Goal: Transaction & Acquisition: Purchase product/service

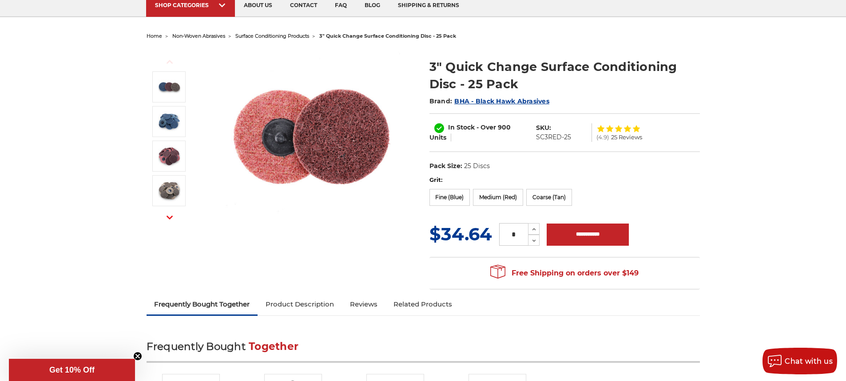
scroll to position [89, 0]
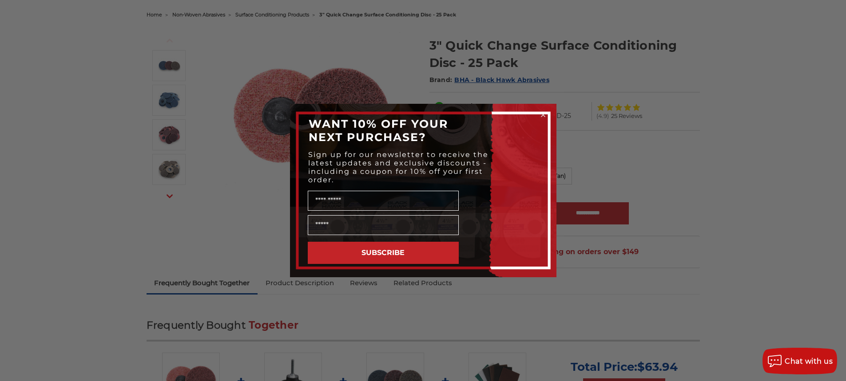
click at [545, 114] on circle "Close dialog" at bounding box center [542, 115] width 8 height 8
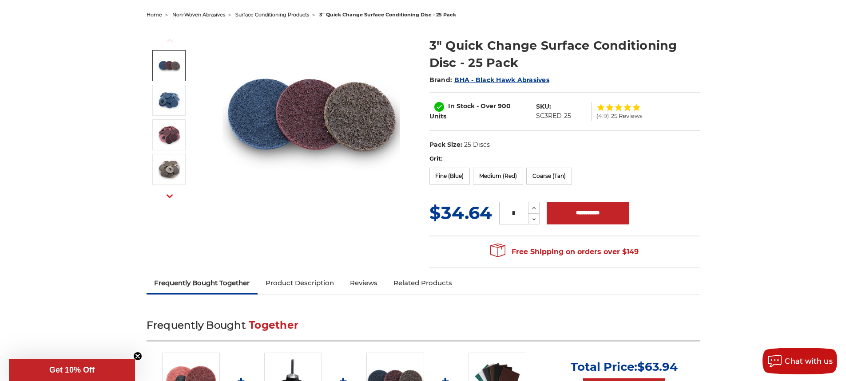
click at [170, 67] on img at bounding box center [169, 66] width 22 height 22
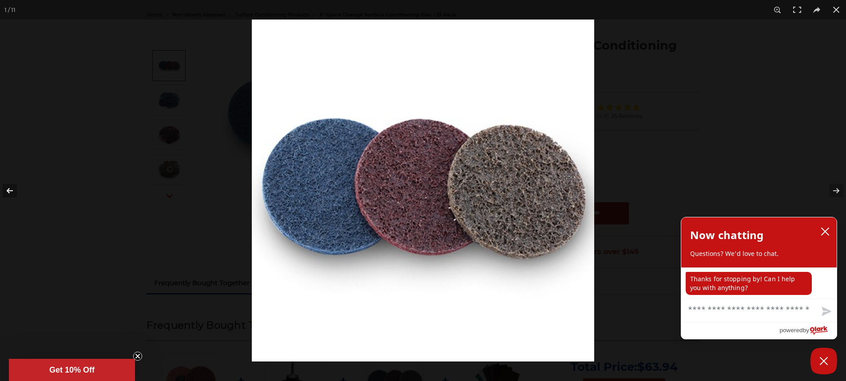
click at [8, 193] on button at bounding box center [15, 191] width 31 height 44
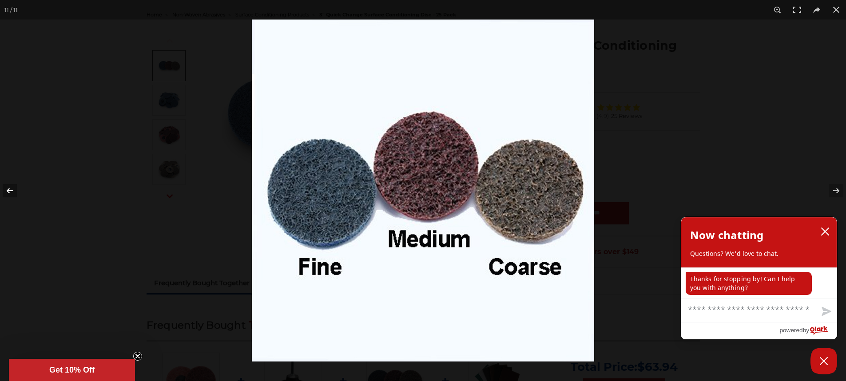
click at [9, 191] on button at bounding box center [15, 191] width 31 height 44
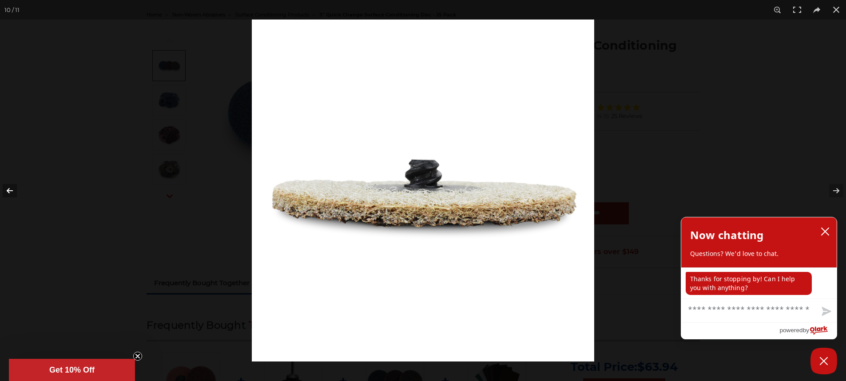
click at [11, 191] on button at bounding box center [15, 191] width 31 height 44
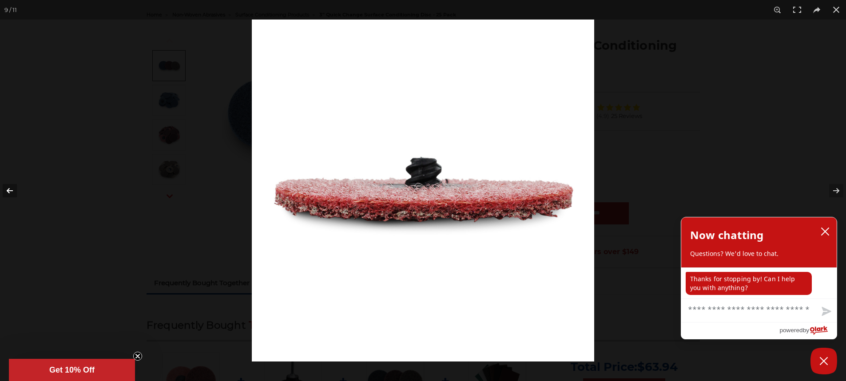
click at [11, 191] on button at bounding box center [15, 191] width 31 height 44
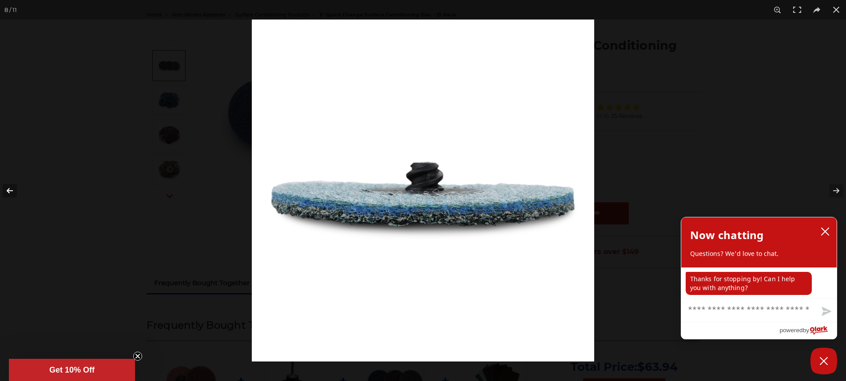
click at [11, 191] on button at bounding box center [15, 191] width 31 height 44
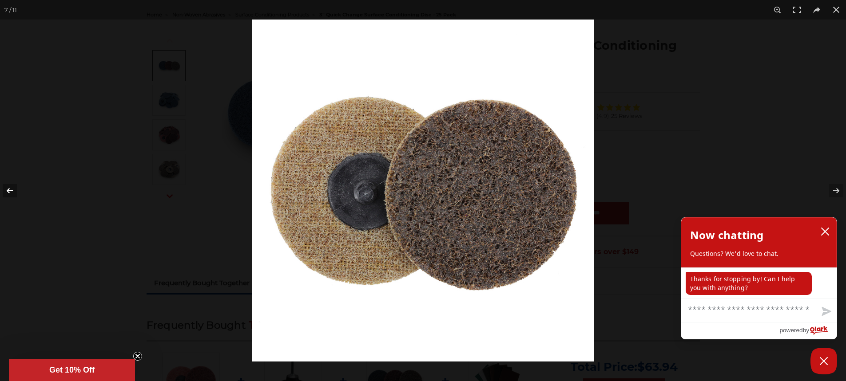
click at [11, 191] on button at bounding box center [15, 191] width 31 height 44
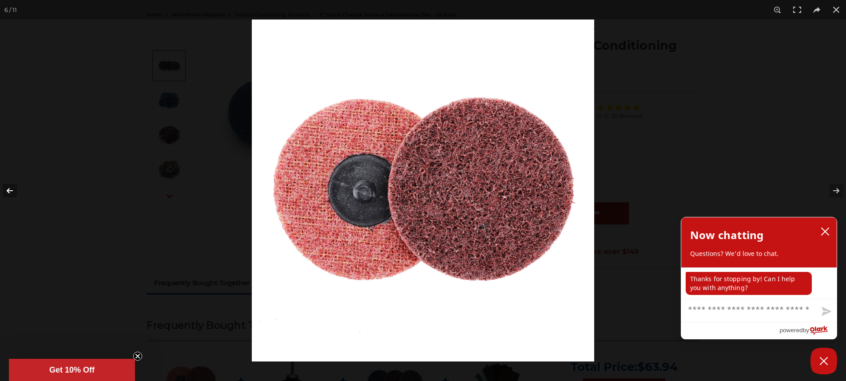
click at [14, 191] on button at bounding box center [15, 191] width 31 height 44
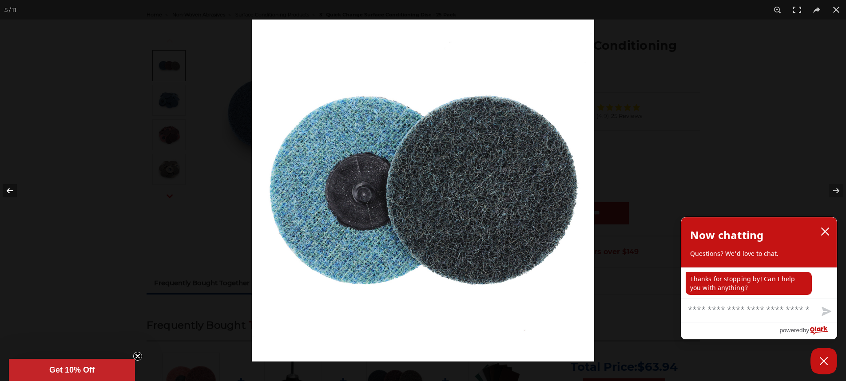
click at [15, 191] on button at bounding box center [15, 191] width 31 height 44
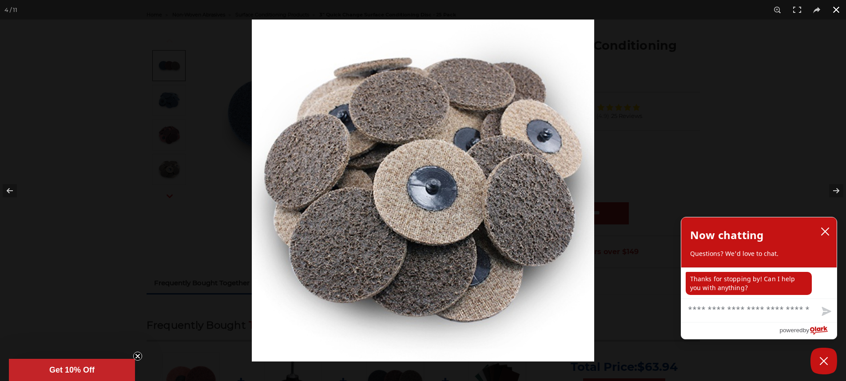
click at [837, 6] on button at bounding box center [836, 10] width 20 height 20
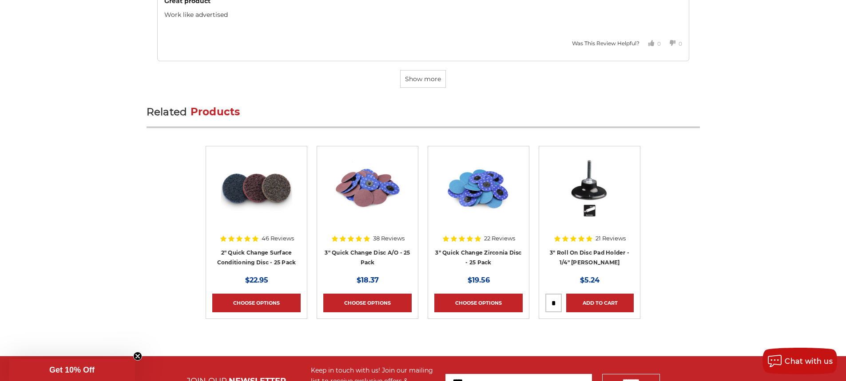
scroll to position [2663, 0]
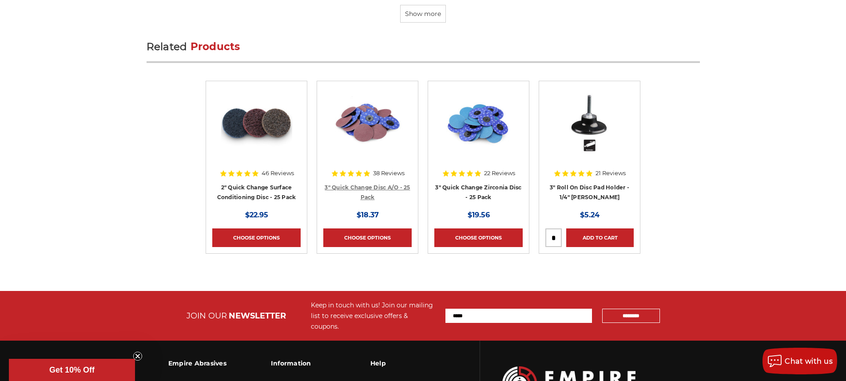
click at [362, 189] on link "3" Quick Change Disc A/O - 25 Pack" at bounding box center [366, 192] width 85 height 17
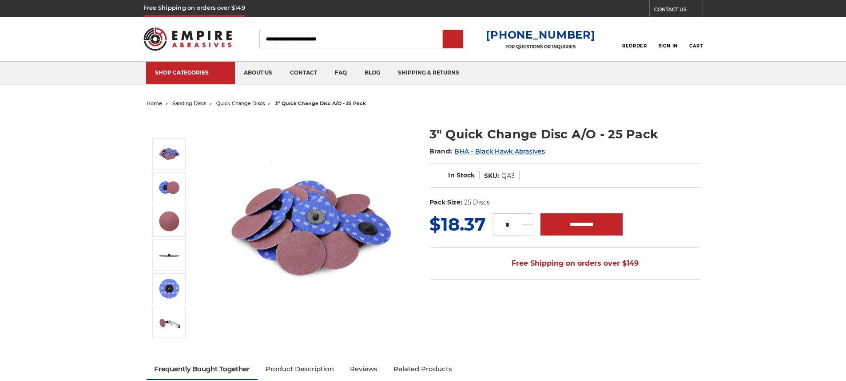
click at [353, 130] on div at bounding box center [281, 228] width 270 height 225
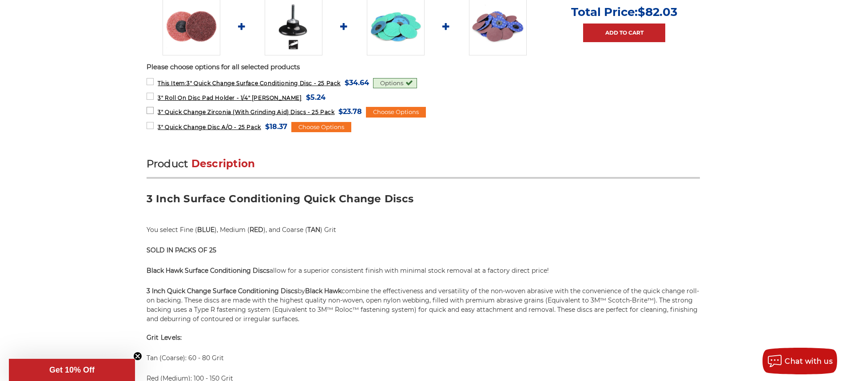
click at [284, 112] on span "3" Quick Change Zirconia (With Grinding Aid) Discs - 25 Pack" at bounding box center [246, 112] width 177 height 7
click at [284, 111] on span "3" Quick Change Zirconia (With Grinding Aid) Discs - 25 Pack" at bounding box center [246, 112] width 177 height 7
